Goal: Task Accomplishment & Management: Manage account settings

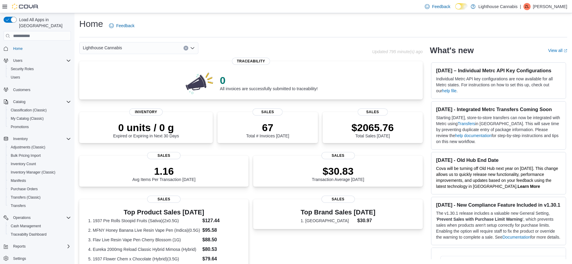
scroll to position [1, 0]
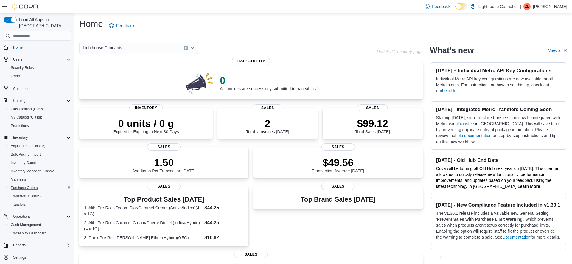
scroll to position [1, 0]
click at [27, 168] on span "Inventory Manager (Classic)" at bounding box center [33, 170] width 45 height 5
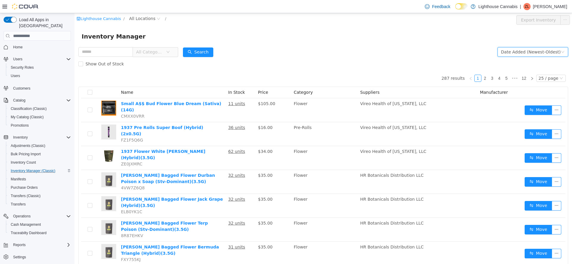
click at [562, 53] on icon "icon: down" at bounding box center [563, 52] width 4 height 4
click at [405, 46] on form "All Categories Date Added (Newest-Oldest) Search Show Out of Stock" at bounding box center [323, 58] width 490 height 24
click at [21, 241] on span "Reports" at bounding box center [19, 244] width 13 height 7
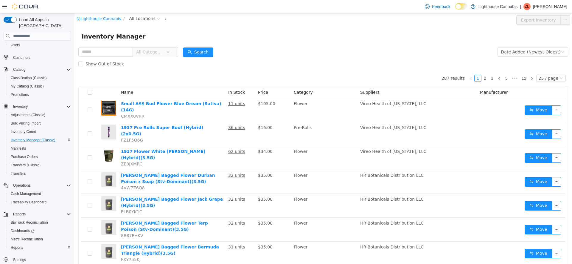
scroll to position [35, 0]
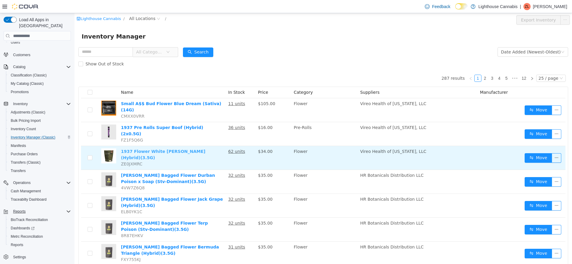
click at [157, 149] on link "1937 Flower White Runtz (Hybrid)(3.5G)" at bounding box center [163, 154] width 84 height 11
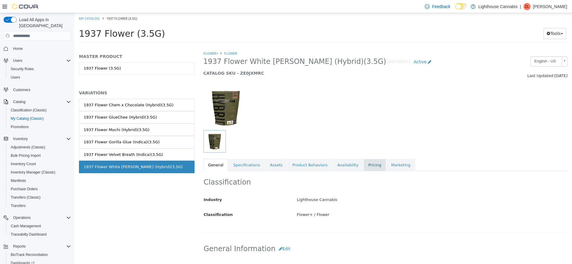
click at [364, 165] on link "Pricing" at bounding box center [375, 165] width 23 height 13
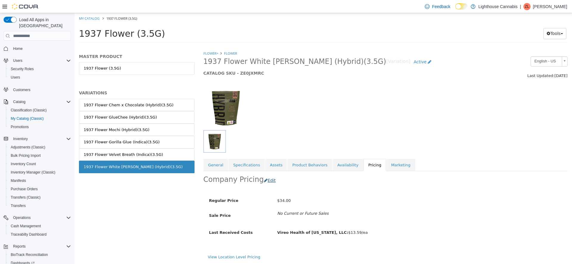
scroll to position [0, 0]
click at [267, 179] on button "Edit" at bounding box center [271, 179] width 15 height 11
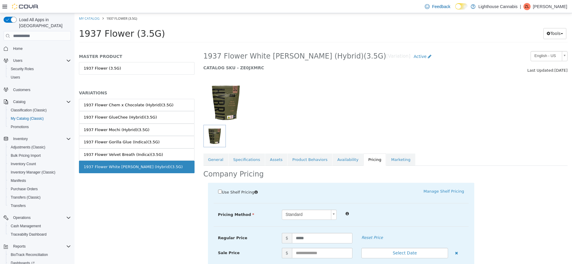
scroll to position [6, 0]
click at [311, 236] on input "*****" at bounding box center [322, 237] width 61 height 10
type input "*"
type input "**"
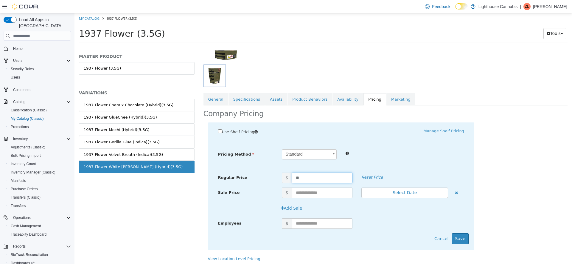
scroll to position [68, 0]
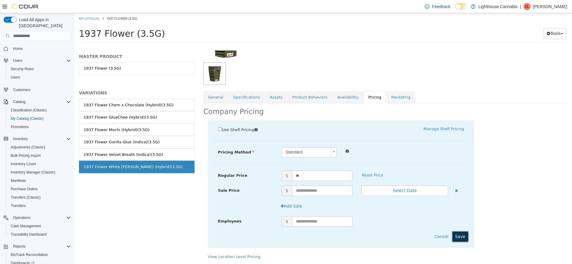
click at [462, 238] on button "Save" at bounding box center [460, 236] width 17 height 11
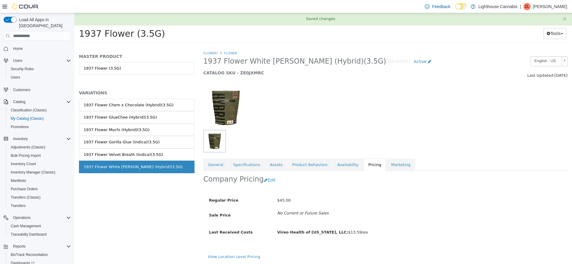
scroll to position [0, 0]
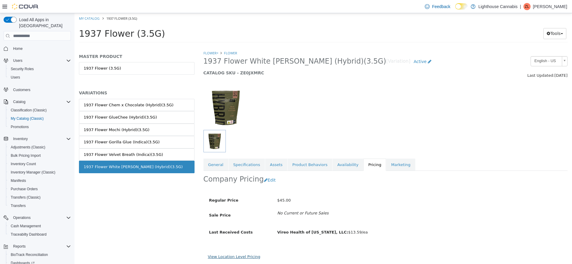
click at [236, 258] on link "View Location Level Pricing" at bounding box center [234, 256] width 52 height 4
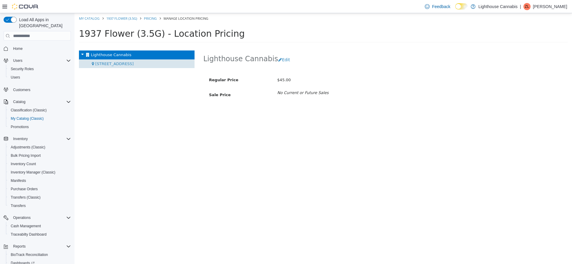
click at [110, 65] on span "[STREET_ADDRESS]" at bounding box center [114, 63] width 38 height 4
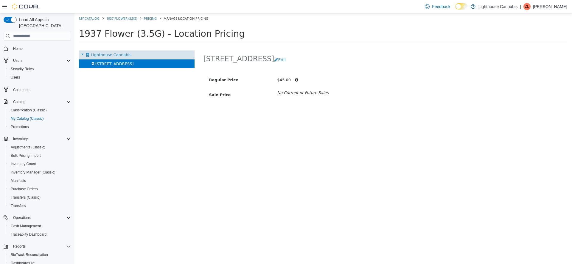
click at [117, 52] on span "Lighthouse Cannabis" at bounding box center [111, 54] width 41 height 4
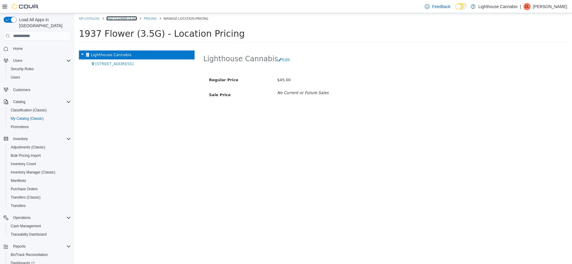
click at [122, 19] on link "1937 Flower (3.5G)" at bounding box center [121, 18] width 31 height 4
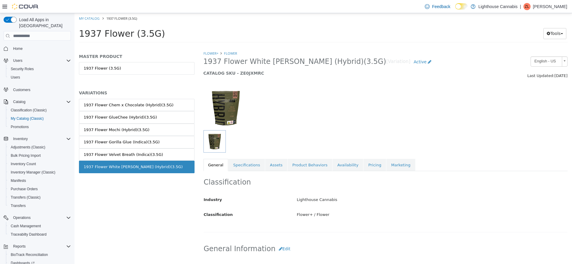
drag, startPoint x: 185, startPoint y: 18, endPoint x: 150, endPoint y: 25, distance: 35.6
click at [185, 18] on ol "My Catalog 1937 Flower (3.5G)" at bounding box center [324, 18] width 498 height 11
click at [31, 186] on span "Purchase Orders" at bounding box center [24, 188] width 27 height 5
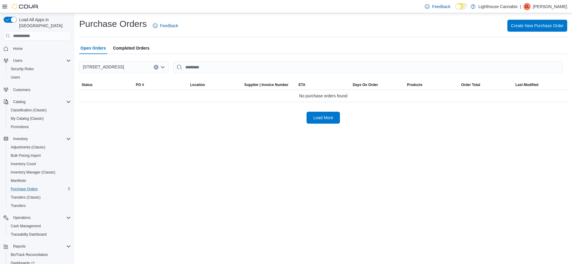
click at [229, 29] on div "Create New Purchase Order" at bounding box center [376, 26] width 382 height 12
click at [158, 150] on div "Purchase Orders Feedback Create New Purchase Order Open Orders Completed Orders…" at bounding box center [324, 138] width 498 height 250
click at [133, 154] on div "Purchase Orders Feedback Create New Purchase Order Open Orders Completed Orders…" at bounding box center [324, 138] width 498 height 250
click at [205, 49] on div "Open Orders Completed Orders" at bounding box center [323, 48] width 488 height 12
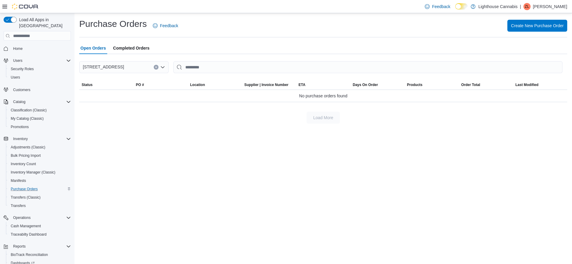
click at [417, 37] on hr at bounding box center [323, 37] width 488 height 0
click at [508, 24] on button "Create New Purchase Order" at bounding box center [538, 25] width 60 height 12
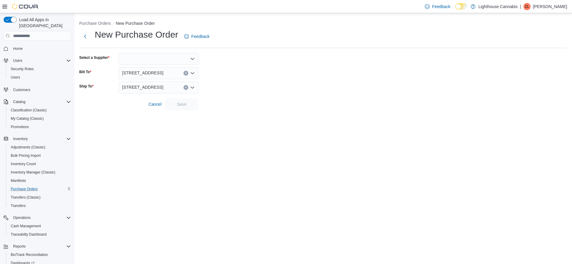
click at [172, 58] on div at bounding box center [159, 59] width 80 height 12
type input "****"
click at [158, 68] on span "Jaun ty" at bounding box center [162, 69] width 66 height 6
click at [180, 106] on span "Save" at bounding box center [182, 104] width 10 height 6
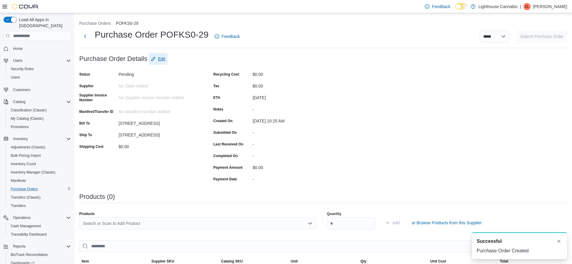
click at [164, 58] on span "Edit" at bounding box center [161, 59] width 7 height 6
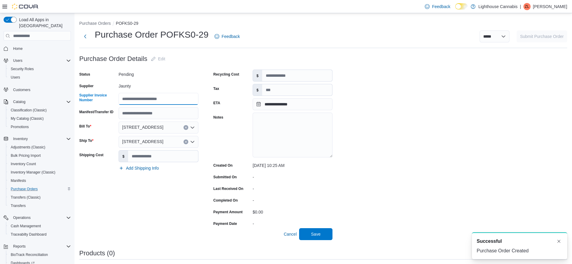
drag, startPoint x: 140, startPoint y: 93, endPoint x: 141, endPoint y: 101, distance: 7.6
click at [140, 93] on input "Supplier Invoice Number" at bounding box center [159, 99] width 80 height 12
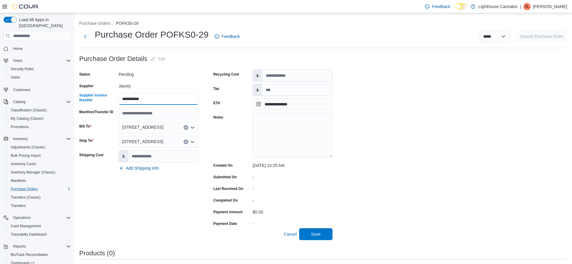
type input "**********"
click at [272, 104] on input "**********" at bounding box center [293, 104] width 80 height 12
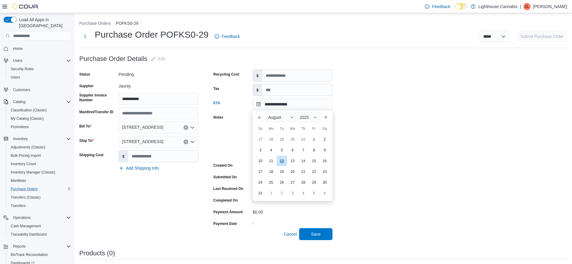
click at [281, 162] on div "12" at bounding box center [282, 161] width 10 height 10
type input "**********"
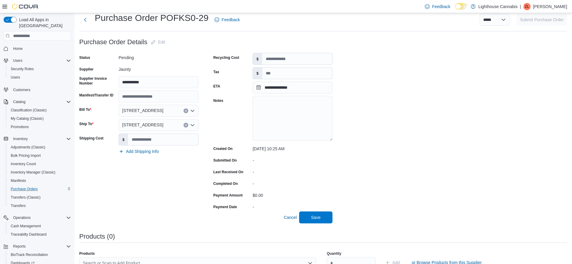
scroll to position [30, 0]
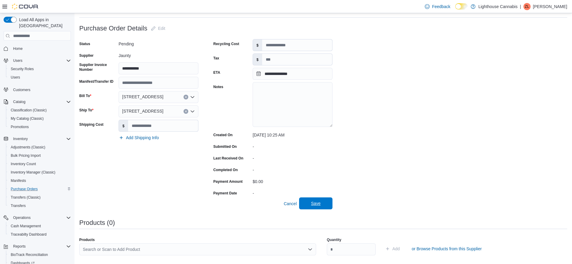
click at [308, 205] on span "Save" at bounding box center [316, 203] width 26 height 12
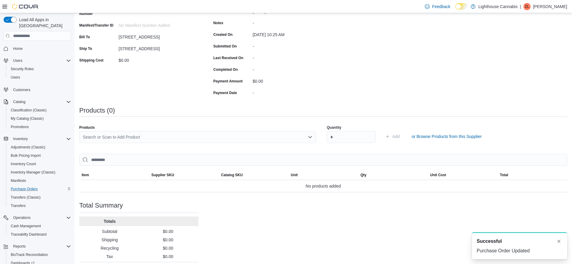
scroll to position [100, 0]
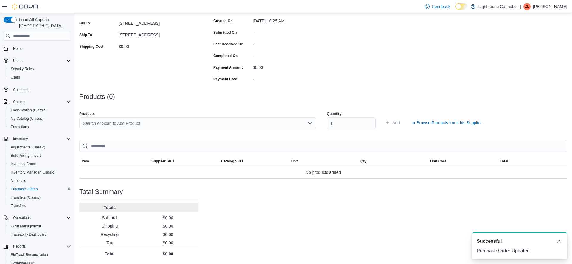
click at [213, 136] on div "Products Search or Scan to Add Product Quantity Add or Browse Products from thi…" at bounding box center [323, 123] width 488 height 30
click at [216, 127] on div "Search or Scan to Add Product" at bounding box center [197, 123] width 237 height 12
click at [215, 125] on div "Search or Scan to Add Product Combo box. Selected. Combo box input. Search or S…" at bounding box center [197, 123] width 237 height 12
click at [201, 110] on div "Products Search or Scan to Add Product Quantity Add or Browse Products from thi…" at bounding box center [323, 123] width 488 height 30
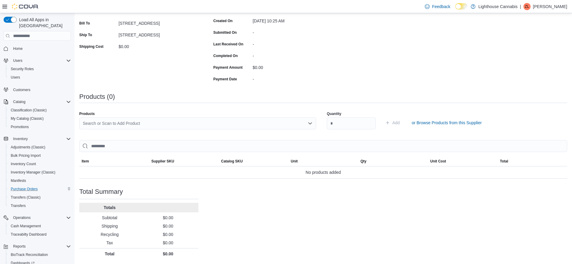
click at [305, 125] on div "Search or Scan to Add Product" at bounding box center [197, 123] width 237 height 12
click at [224, 115] on div "Products" at bounding box center [197, 113] width 237 height 5
click at [231, 131] on div "Search or Scan to Add Product" at bounding box center [197, 125] width 237 height 17
click at [232, 125] on div "Search or Scan to Add Product" at bounding box center [197, 123] width 237 height 12
click at [207, 106] on div "Purchase Order: POFKS0-29 Feedback Purchase Order Details Edit Status Pending S…" at bounding box center [323, 106] width 488 height 306
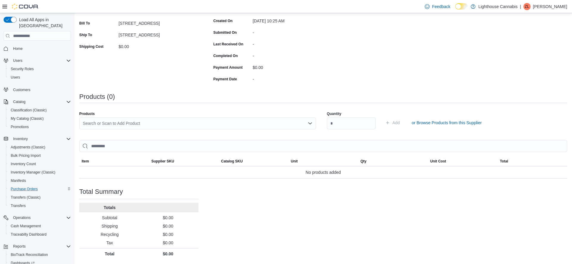
click at [210, 126] on div "Search or Scan to Add Product" at bounding box center [197, 123] width 237 height 12
click at [204, 108] on div "Products Search or Scan to Add Product Quantity Add or Browse Products from thi…" at bounding box center [323, 123] width 488 height 30
click at [209, 122] on div "Search or Scan to Add Product" at bounding box center [197, 123] width 237 height 12
click at [213, 114] on div "Products" at bounding box center [197, 113] width 237 height 5
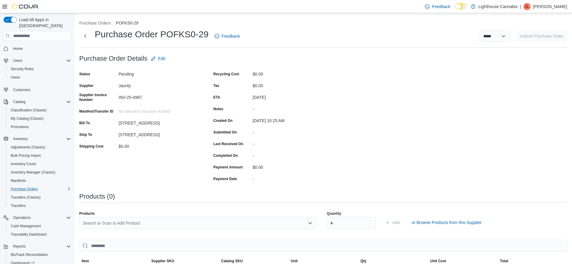
scroll to position [0, 0]
click at [158, 61] on span "Edit" at bounding box center [161, 59] width 7 height 6
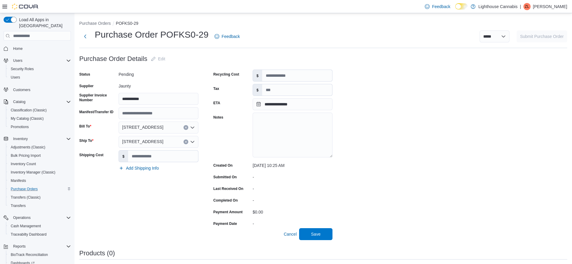
click at [204, 59] on form "**********" at bounding box center [205, 146] width 253 height 187
click at [128, 77] on div "Pending" at bounding box center [159, 73] width 80 height 9
click at [128, 75] on div "Pending" at bounding box center [159, 72] width 80 height 7
click at [128, 76] on div "Pending" at bounding box center [159, 72] width 80 height 7
click at [133, 84] on div "Jaunty" at bounding box center [159, 84] width 80 height 7
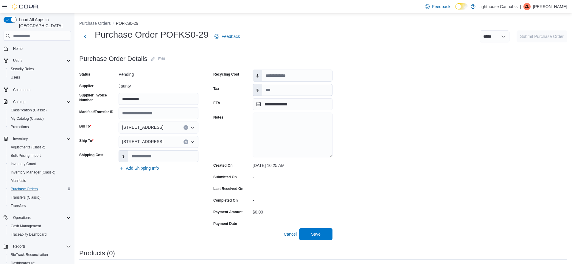
click at [133, 75] on div "Pending" at bounding box center [159, 72] width 80 height 7
drag, startPoint x: 134, startPoint y: 75, endPoint x: 120, endPoint y: 75, distance: 14.9
click at [120, 75] on div "Pending" at bounding box center [159, 72] width 80 height 7
click at [178, 75] on div "Pending" at bounding box center [159, 72] width 80 height 7
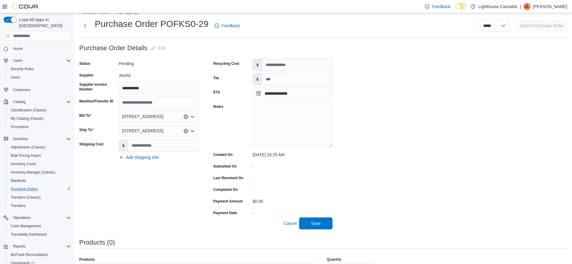
scroll to position [124, 0]
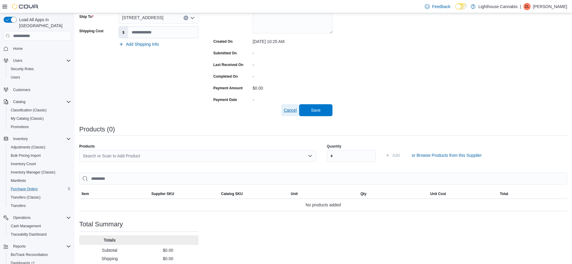
click at [286, 108] on span "Cancel" at bounding box center [290, 110] width 13 height 6
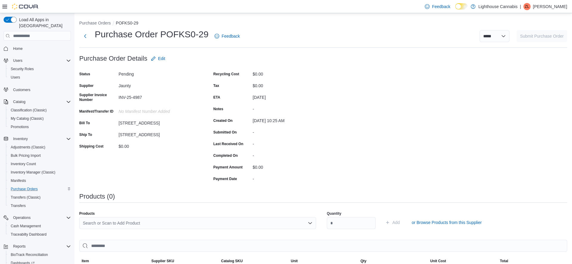
scroll to position [0, 0]
click at [90, 23] on button "Purchase Orders" at bounding box center [95, 23] width 32 height 5
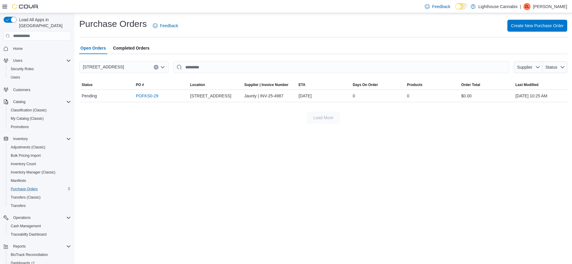
click at [456, 49] on div "Open Orders Completed Orders" at bounding box center [323, 48] width 488 height 12
click at [438, 46] on div "Open Orders Completed Orders" at bounding box center [323, 48] width 488 height 12
click at [436, 43] on div "Open Orders Completed Orders" at bounding box center [323, 48] width 488 height 12
click at [436, 42] on div "Open Orders Completed Orders" at bounding box center [323, 48] width 488 height 12
click at [434, 40] on div "Purchase Orders Feedback Create New Purchase Order Open Orders Completed Orders…" at bounding box center [323, 71] width 488 height 106
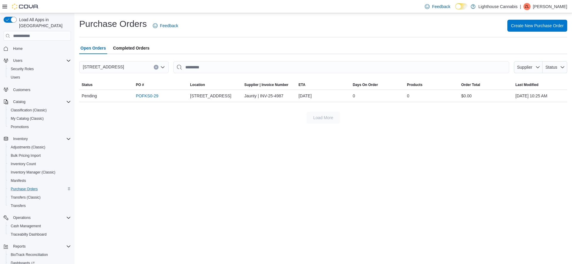
click at [436, 44] on div "Open Orders Completed Orders" at bounding box center [323, 48] width 488 height 12
click at [434, 46] on div "Open Orders Completed Orders" at bounding box center [323, 48] width 488 height 12
click at [425, 47] on div "Open Orders Completed Orders" at bounding box center [323, 48] width 488 height 12
click at [540, 70] on button "Supplier" at bounding box center [528, 67] width 29 height 12
click at [540, 69] on icon "button" at bounding box center [538, 67] width 5 height 5
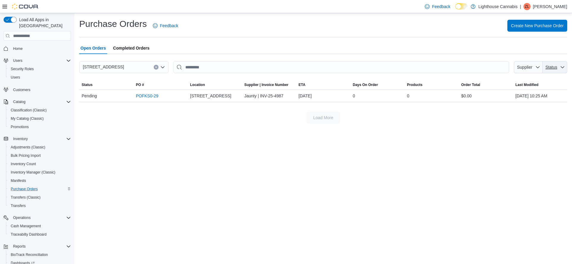
click at [561, 66] on icon "button" at bounding box center [562, 67] width 5 height 5
click at [520, 53] on div "Open Orders Completed Orders" at bounding box center [323, 48] width 488 height 12
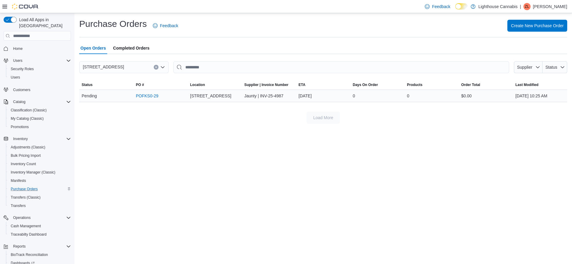
click at [387, 97] on div "0" at bounding box center [378, 96] width 54 height 12
click at [456, 92] on div "0" at bounding box center [432, 96] width 54 height 12
click at [150, 96] on link "POFKS0-29" at bounding box center [147, 95] width 22 height 7
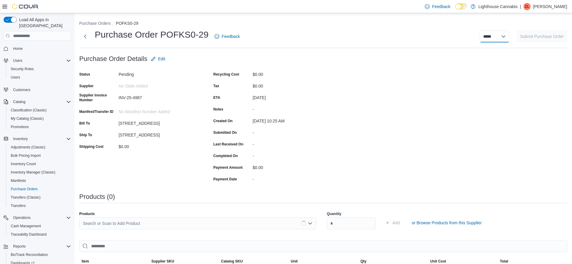
click at [503, 36] on select "**********" at bounding box center [495, 36] width 30 height 12
select select "**********"
select select
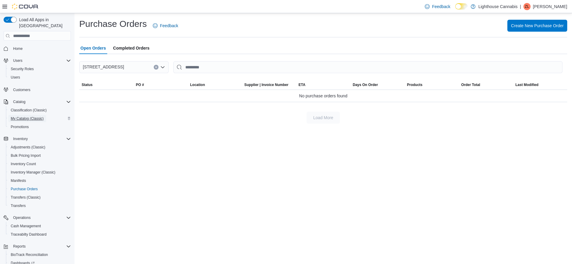
click at [26, 116] on span "My Catalog (Classic)" at bounding box center [27, 118] width 33 height 5
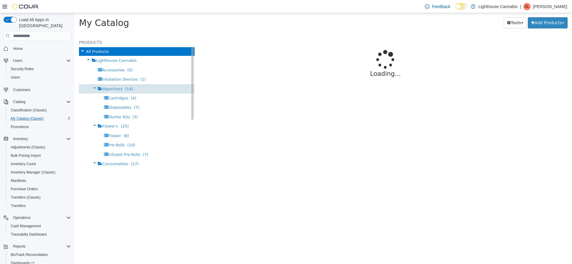
select select "**********"
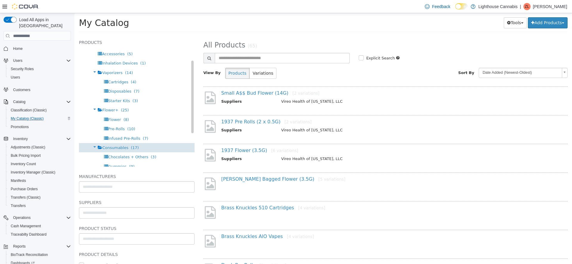
scroll to position [38, 0]
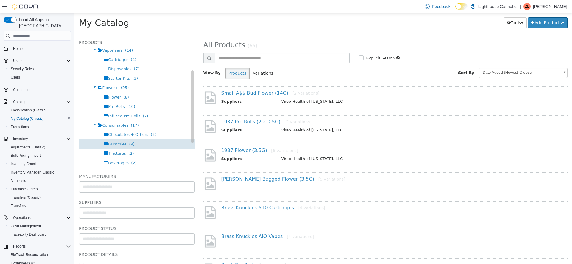
click at [130, 147] on div "Gummies (9)" at bounding box center [137, 143] width 116 height 9
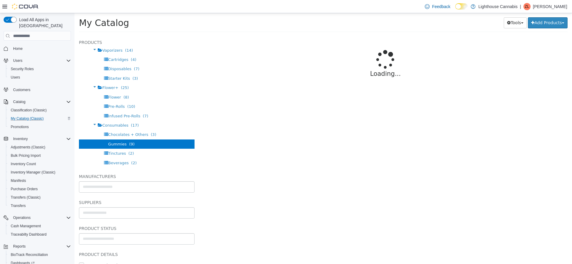
select select "**********"
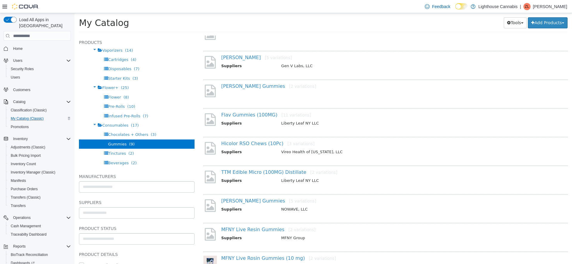
scroll to position [55, 0]
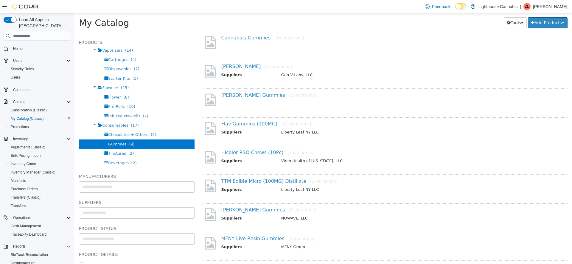
click at [240, 98] on h4 "FOY Gummies [2 variations]" at bounding box center [387, 95] width 333 height 6
click at [240, 97] on link "FOY Gummies [2 variations]" at bounding box center [268, 95] width 95 height 6
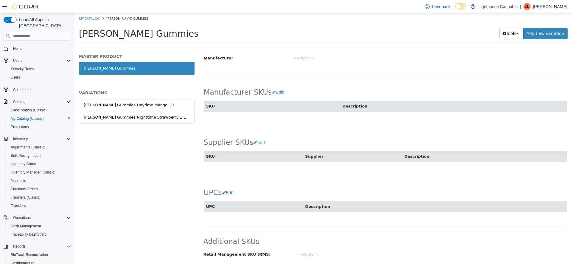
scroll to position [318, 0]
click at [256, 144] on button "Edit" at bounding box center [260, 142] width 15 height 11
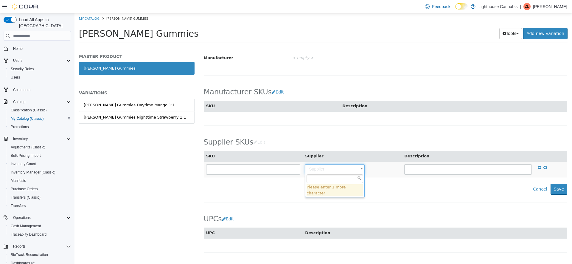
click at [340, 46] on body "Saving Bulk Changes... × My Catalog FOY Gummies FOY Gummies Tools Clone Print L…" at bounding box center [324, 29] width 498 height 33
click at [331, 178] on input "text" at bounding box center [335, 178] width 57 height 9
click at [238, 46] on body "Saving Bulk Changes... × My Catalog FOY Gummies FOY Gummies Tools Clone Print L…" at bounding box center [324, 29] width 498 height 33
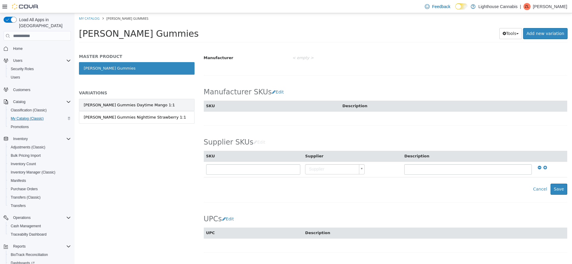
click at [156, 109] on link "[PERSON_NAME] Gummies Daytime Mango 1:1" at bounding box center [137, 105] width 116 height 13
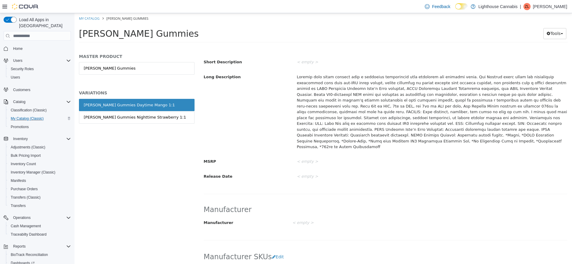
scroll to position [193, 0]
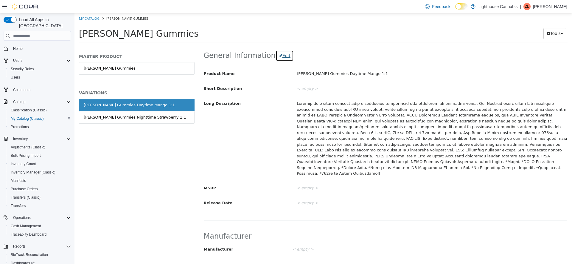
click at [278, 58] on button "Edit" at bounding box center [285, 55] width 18 height 11
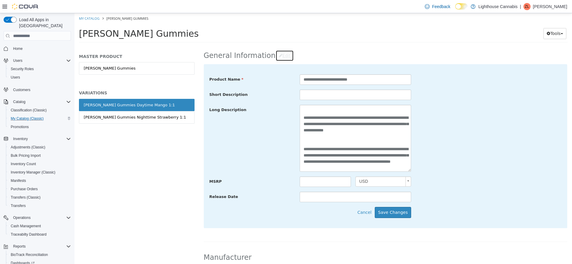
scroll to position [123, 0]
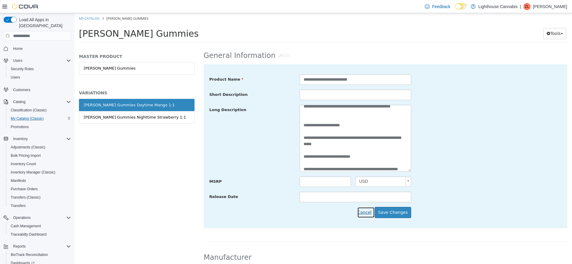
click at [372, 213] on button "Cancel" at bounding box center [366, 212] width 18 height 11
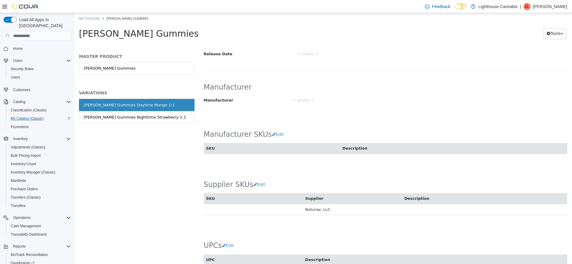
scroll to position [347, 0]
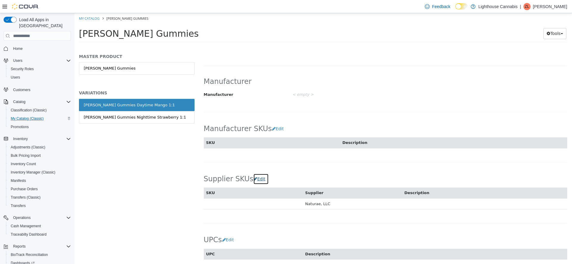
click at [261, 173] on button "Edit" at bounding box center [260, 178] width 15 height 11
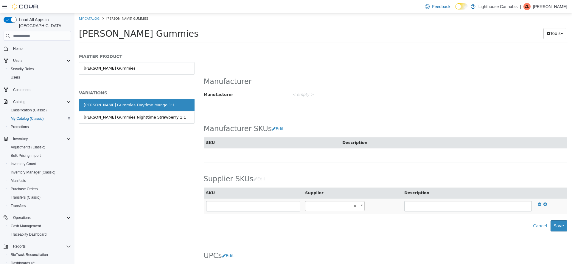
click at [337, 46] on body "Saving Bulk Changes... × My Catalog FOY Gummies FOY Gummies Tools Move Variatio…" at bounding box center [324, 29] width 498 height 33
type input "**"
type input "******"
type input "****"
type input "******"
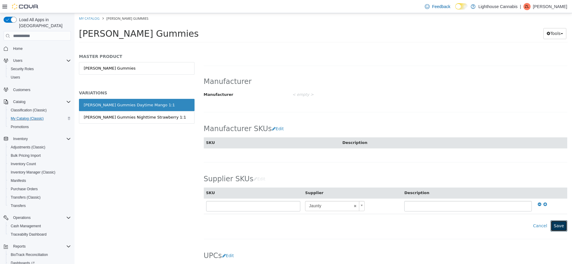
click at [553, 220] on button "Save" at bounding box center [559, 225] width 17 height 11
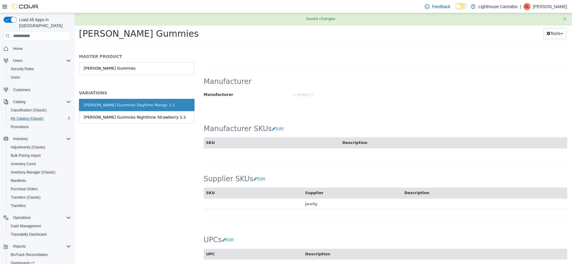
click at [154, 110] on link "[PERSON_NAME] Gummies Daytime Mango 1:1" at bounding box center [137, 105] width 116 height 13
click at [152, 116] on div "[PERSON_NAME] Gummies Nighttime Strawberry 1:1" at bounding box center [135, 117] width 102 height 6
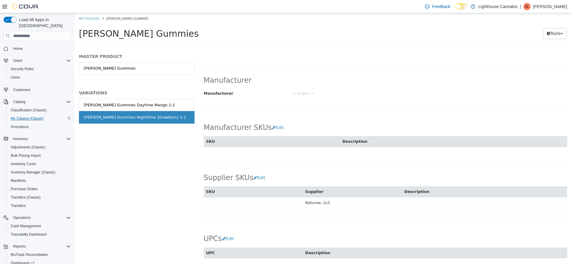
scroll to position [349, 0]
click at [260, 171] on button "Edit" at bounding box center [260, 176] width 15 height 11
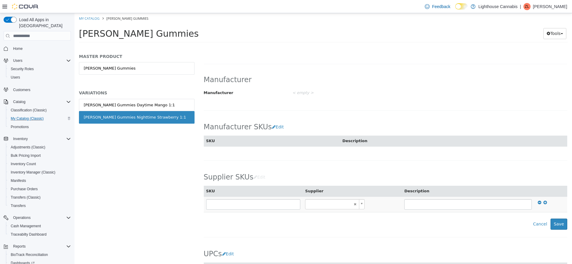
click at [331, 46] on body "Saving Bulk Changes... × Saved changes My Catalog FOY Gummies FOY Gummies Tools…" at bounding box center [324, 29] width 498 height 33
type input "****"
type input "******"
type input "****"
type input "******"
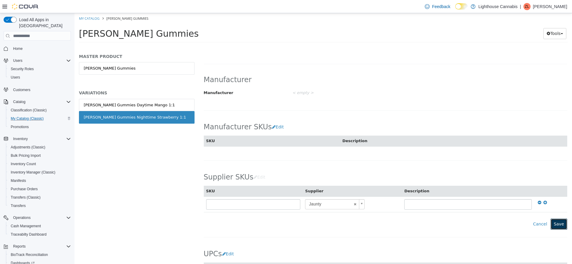
click at [558, 220] on button "Save" at bounding box center [559, 223] width 17 height 11
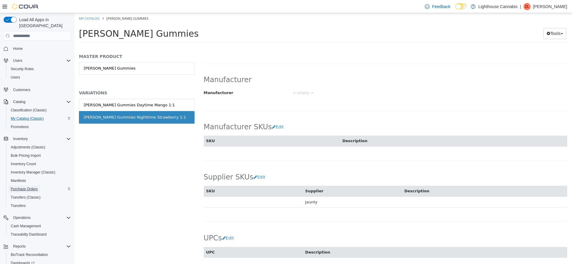
click at [23, 186] on span "Purchase Orders" at bounding box center [24, 188] width 27 height 5
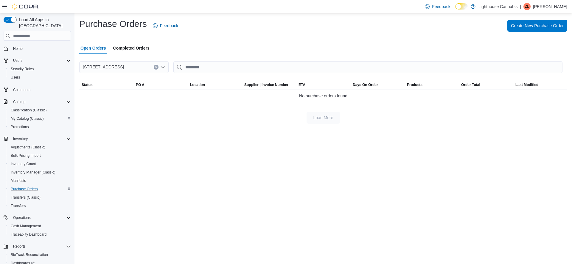
click at [143, 186] on div "Purchase Orders Feedback Create New Purchase Order Open Orders Completed Orders…" at bounding box center [324, 138] width 498 height 250
click at [516, 25] on span "Create New Purchase Order" at bounding box center [537, 25] width 53 height 6
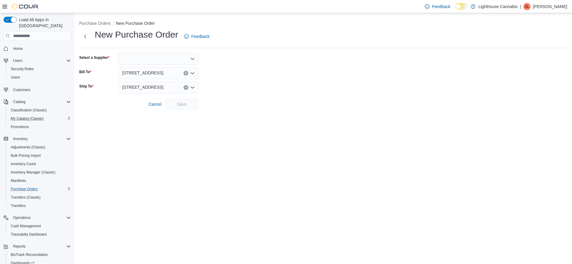
click at [144, 59] on div at bounding box center [159, 59] width 80 height 12
type input "*****"
click at [153, 67] on span "Jaunt y" at bounding box center [162, 69] width 66 height 6
click at [174, 106] on span "Save" at bounding box center [182, 104] width 26 height 12
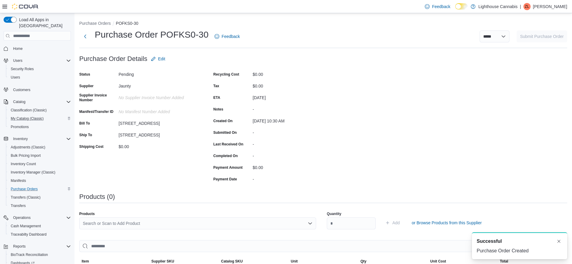
click at [234, 61] on form "Purchase Order Details Edit Status Pending Supplier Jaunty Supplier Invoice Num…" at bounding box center [205, 118] width 253 height 131
click at [252, 54] on form "Purchase Order Details Edit Status Pending Supplier Jaunty Supplier Invoice Num…" at bounding box center [205, 118] width 253 height 131
click at [316, 67] on div at bounding box center [205, 67] width 253 height 5
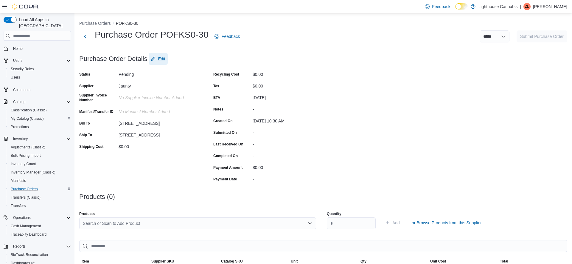
click at [159, 59] on span "Edit" at bounding box center [161, 59] width 7 height 6
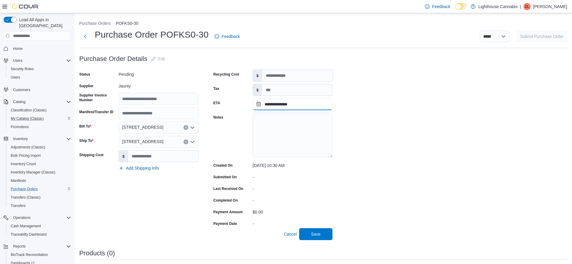
click at [269, 103] on input "**********" at bounding box center [293, 104] width 80 height 12
click at [286, 161] on div "12" at bounding box center [282, 161] width 10 height 10
type input "**********"
click at [151, 102] on input "Supplier Invoice Number" at bounding box center [159, 99] width 80 height 12
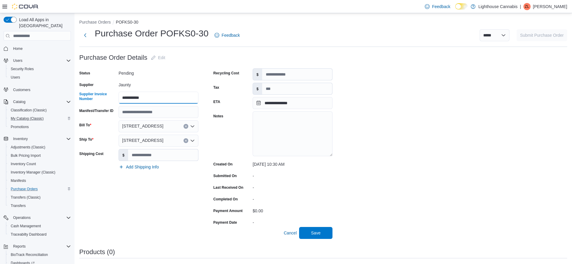
scroll to position [2, 0]
type input "**********"
click at [315, 237] on span "Save" at bounding box center [316, 231] width 26 height 12
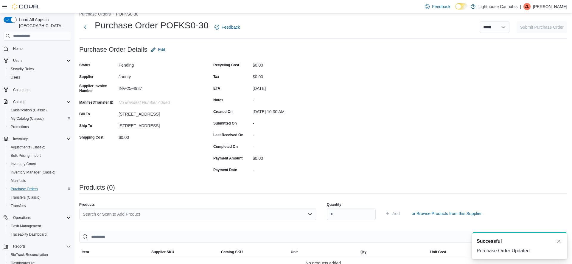
scroll to position [100, 0]
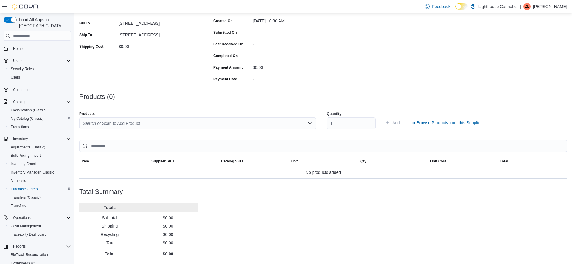
click at [362, 72] on div "Purchase Order: POFKS0-30 Feedback Purchase Order Details Edit Status Pending S…" at bounding box center [323, 106] width 488 height 306
click at [220, 126] on div "Search or Scan to Add Product" at bounding box center [197, 123] width 237 height 12
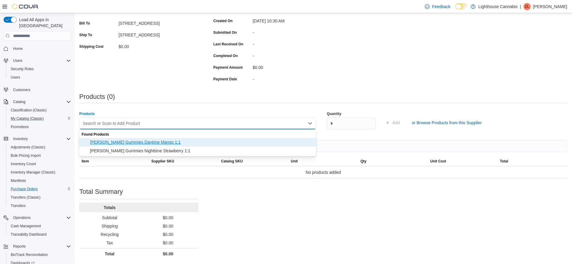
click at [146, 142] on span "[PERSON_NAME] Gummies Daytime Mango 1:1" at bounding box center [201, 142] width 223 height 6
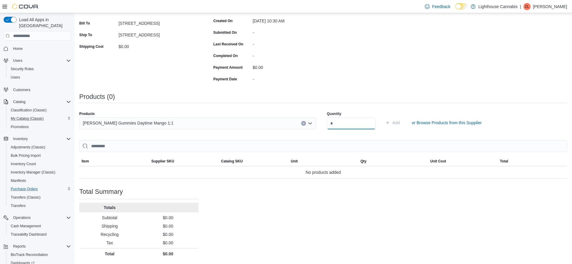
click at [335, 122] on input "number" at bounding box center [351, 123] width 49 height 12
type input "**"
click at [399, 121] on span "Add" at bounding box center [396, 123] width 7 height 6
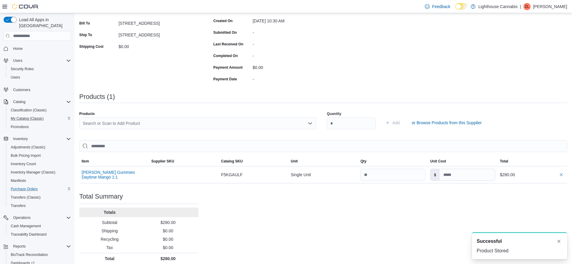
scroll to position [0, 0]
click at [160, 124] on div "Search or Scan to Add Product" at bounding box center [197, 123] width 237 height 12
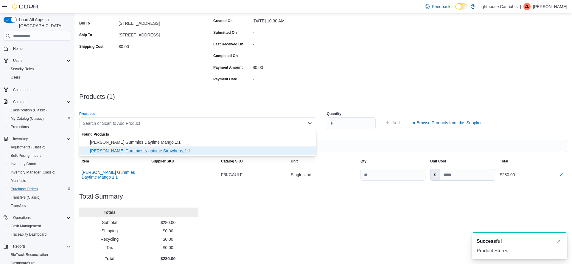
click at [146, 150] on span "[PERSON_NAME] Gummies Nighttime Strawberry 1:1" at bounding box center [201, 151] width 223 height 6
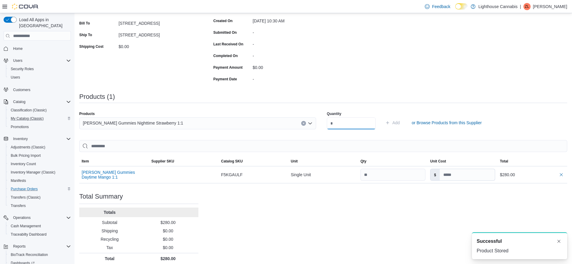
click at [338, 123] on input "number" at bounding box center [351, 123] width 49 height 12
type input "**"
click at [398, 120] on span "Add" at bounding box center [396, 123] width 7 height 6
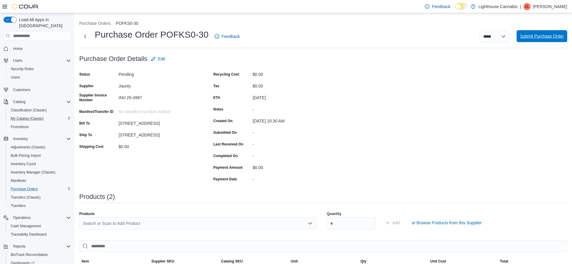
click at [528, 33] on span "Submit Purchase Order" at bounding box center [542, 36] width 44 height 6
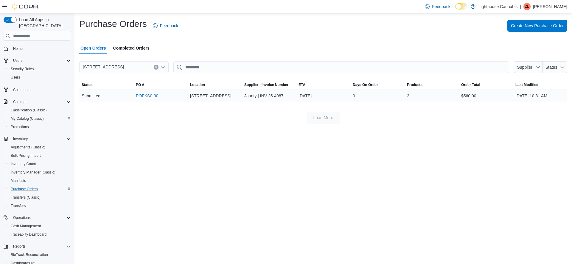
click at [155, 94] on link "POFKS0-30" at bounding box center [147, 95] width 22 height 7
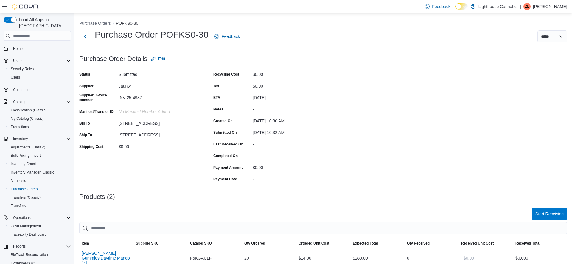
click at [241, 75] on div "Recycling Cost" at bounding box center [231, 73] width 37 height 9
click at [323, 101] on div "[DATE]" at bounding box center [293, 97] width 80 height 9
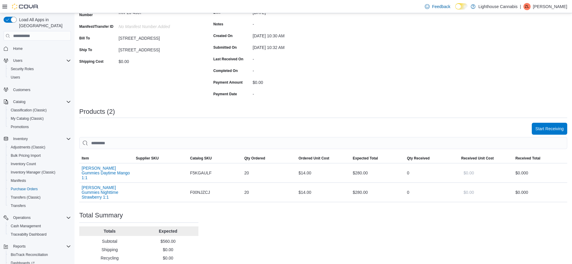
scroll to position [104, 0]
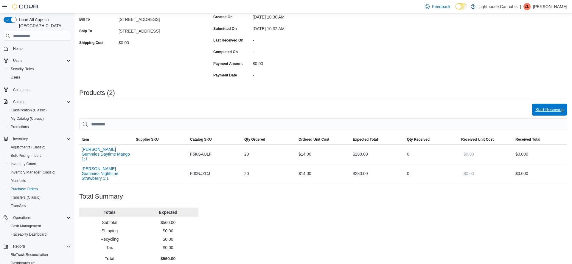
click at [540, 107] on span "Start Receiving" at bounding box center [550, 109] width 28 height 6
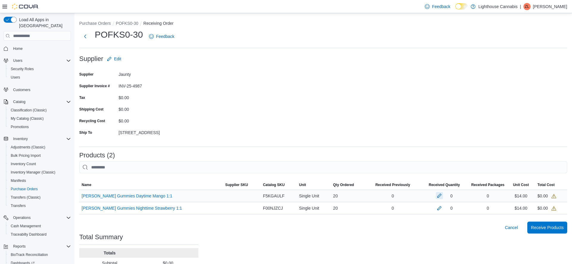
click at [436, 195] on button "button" at bounding box center [439, 195] width 7 height 7
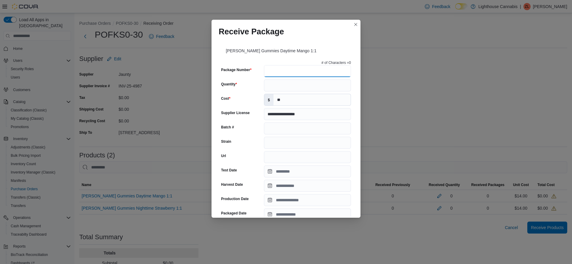
click at [281, 75] on input "Package Number" at bounding box center [307, 71] width 87 height 12
type input "**********"
click at [277, 86] on input "Quantity" at bounding box center [307, 85] width 87 height 12
type input "**"
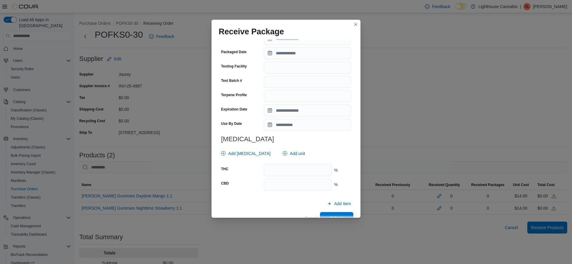
scroll to position [169, 0]
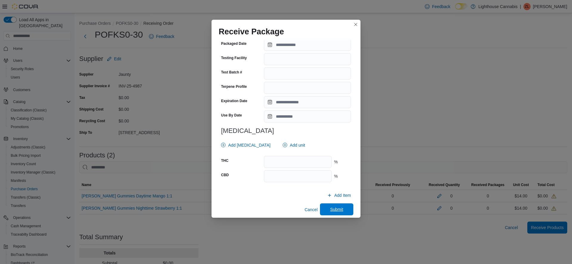
click at [331, 208] on span "Submit" at bounding box center [336, 209] width 13 height 6
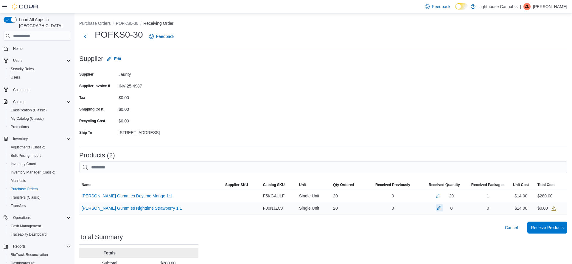
click at [436, 208] on button "button" at bounding box center [439, 207] width 7 height 7
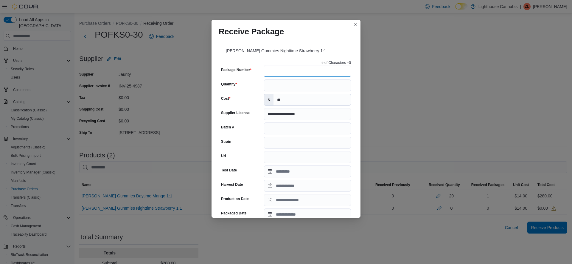
click at [275, 69] on input "Package Number" at bounding box center [307, 71] width 87 height 12
type input "**********"
click at [281, 84] on input "Quantity" at bounding box center [307, 85] width 87 height 12
type input "**"
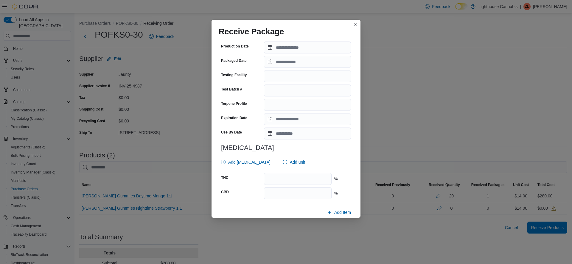
scroll to position [162, 0]
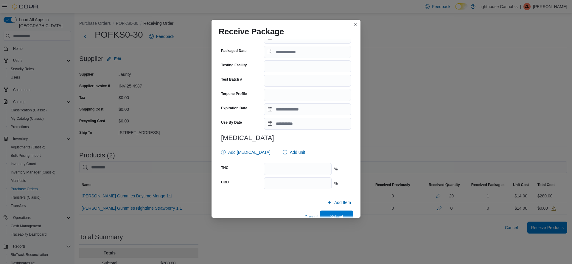
click at [337, 211] on span "Submit" at bounding box center [337, 216] width 26 height 12
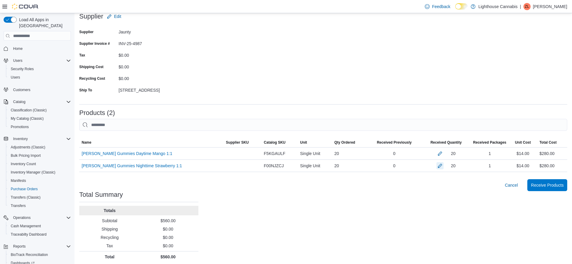
scroll to position [45, 0]
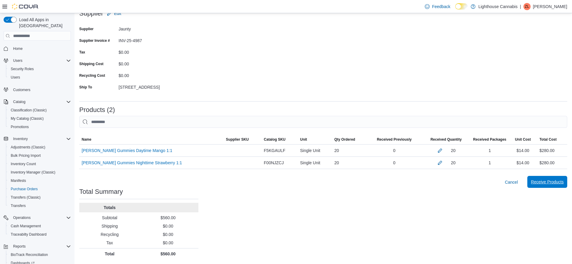
click at [539, 181] on span "Receive Products" at bounding box center [547, 182] width 33 height 6
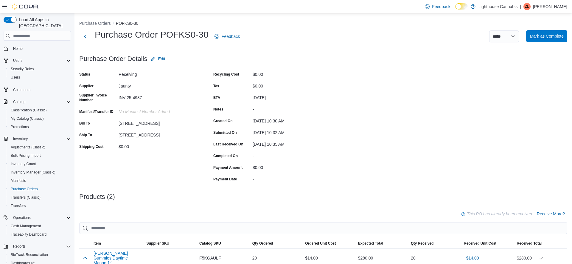
click at [531, 36] on span "Mark as Complete" at bounding box center [547, 36] width 34 height 6
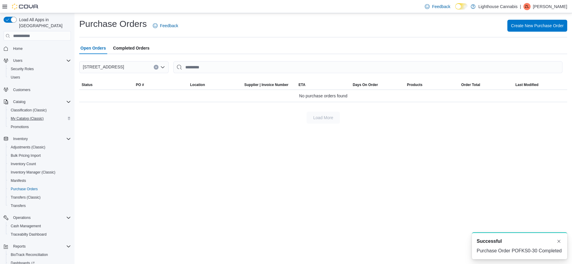
click at [25, 116] on span "My Catalog (Classic)" at bounding box center [27, 118] width 33 height 5
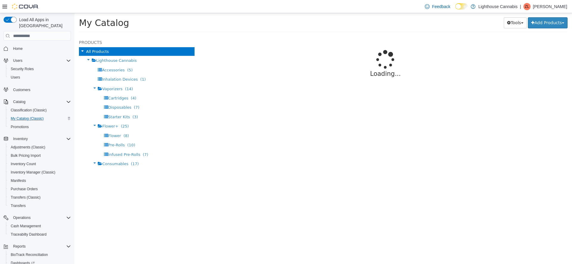
select select "**********"
